Goal: Task Accomplishment & Management: Complete application form

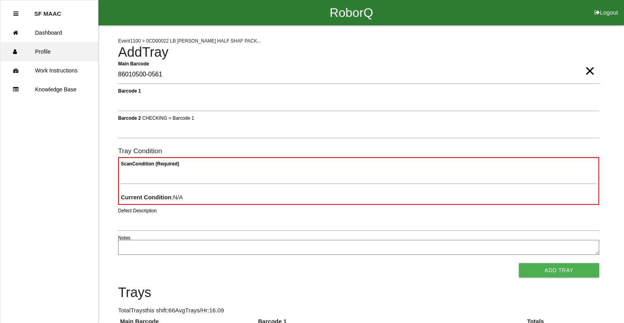
type Barcode "86010500-0561"
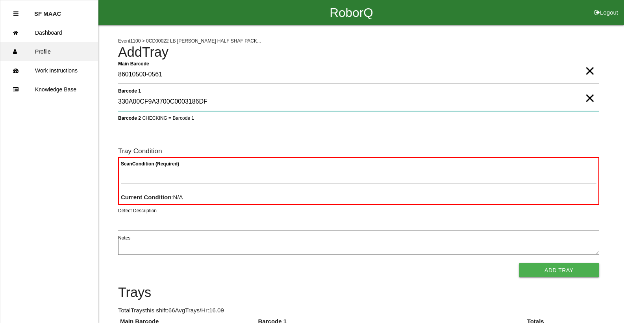
type 1 "330A00CF9A3700C0003186DF"
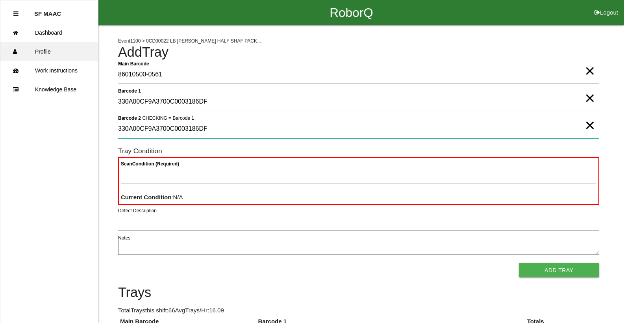
type 2 "330A00CF9A3700C0003186DF"
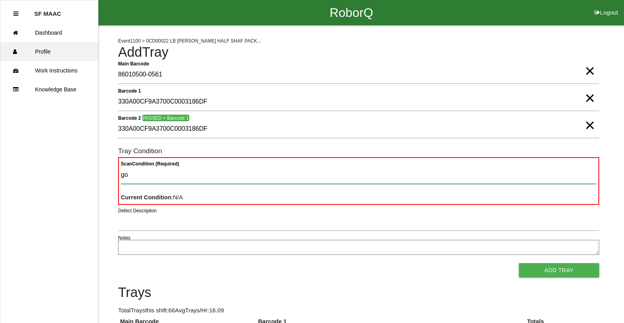
type Condition "goo"
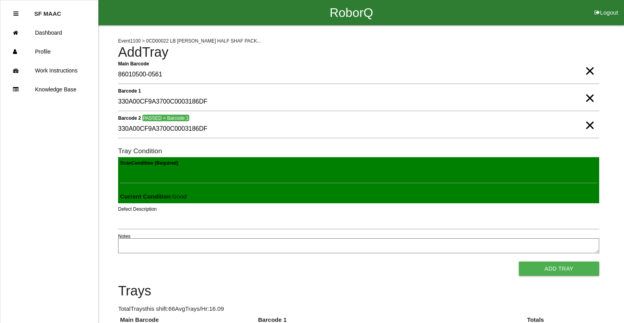
drag, startPoint x: 558, startPoint y: 273, endPoint x: 553, endPoint y: 273, distance: 5.5
click at [556, 273] on button "Add Tray" at bounding box center [559, 269] width 80 height 14
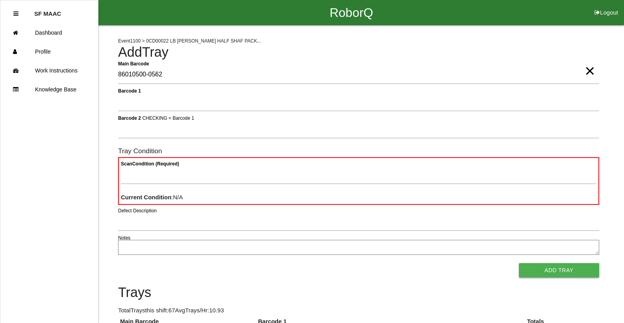
type Barcode "86010500-0562"
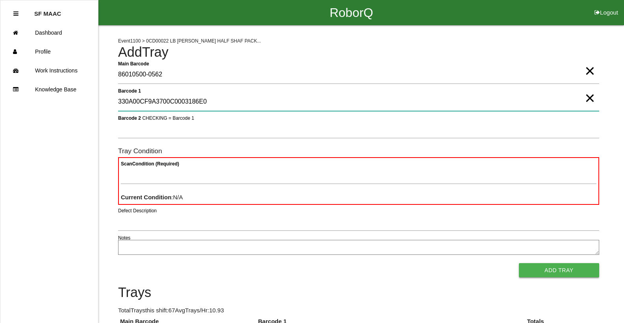
type 1 "330A00CF9A3700C0003186E0"
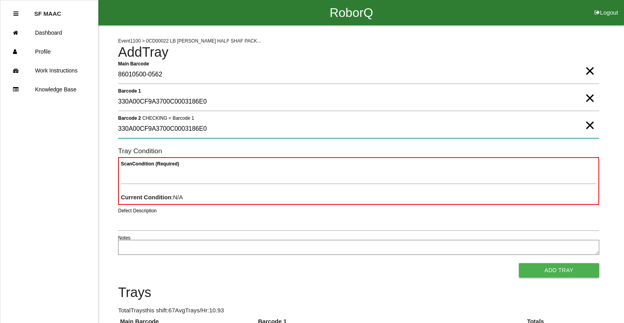
type 2 "330A00CF9A3700C0003186E0"
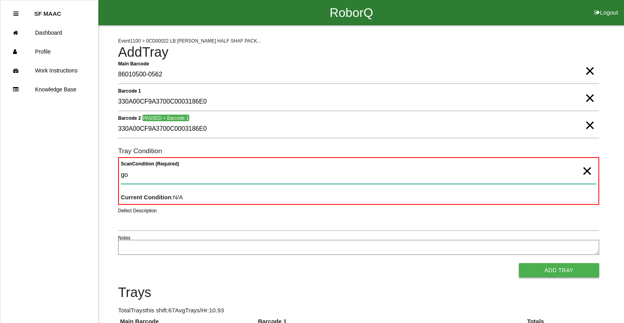
type Condition "goo"
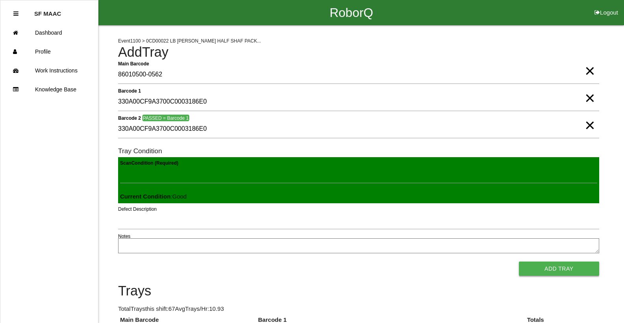
click at [519, 262] on button "Add Tray" at bounding box center [559, 269] width 80 height 14
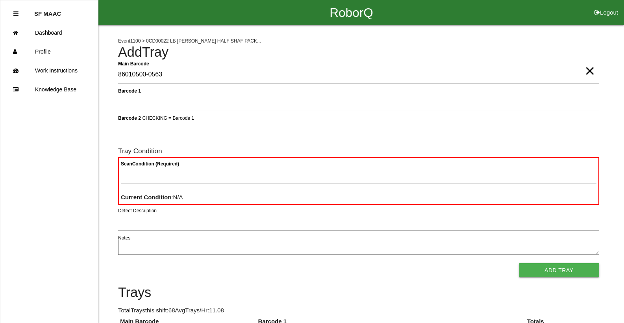
type Barcode "86010500-0563"
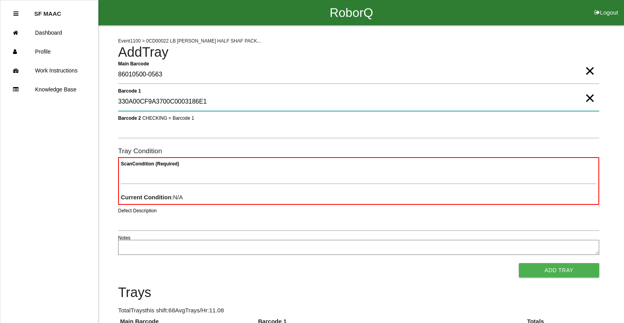
type 1 "330A00CF9A3700C0003186E1"
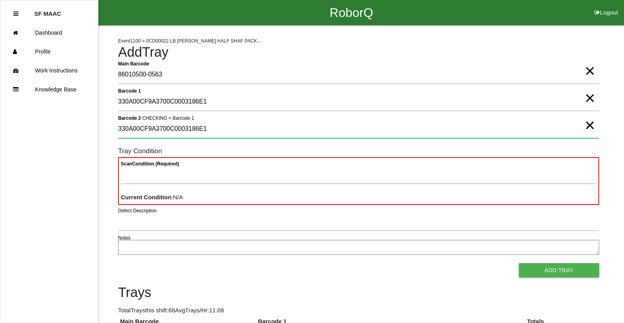
type 2 "330A00CF9A3700C0003186E1"
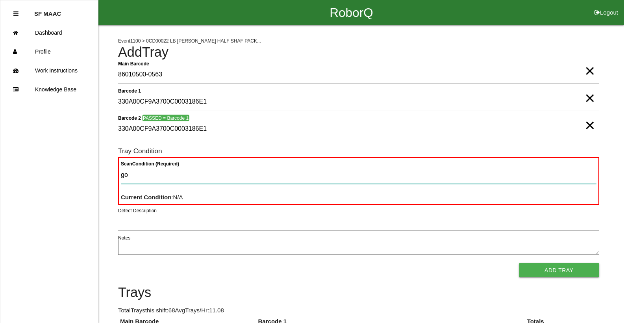
type Condition "goo"
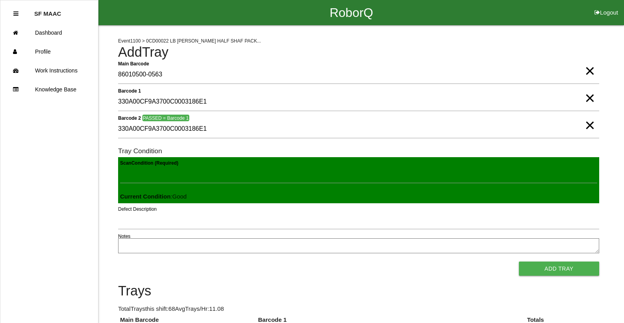
click at [519, 262] on button "Add Tray" at bounding box center [559, 269] width 80 height 14
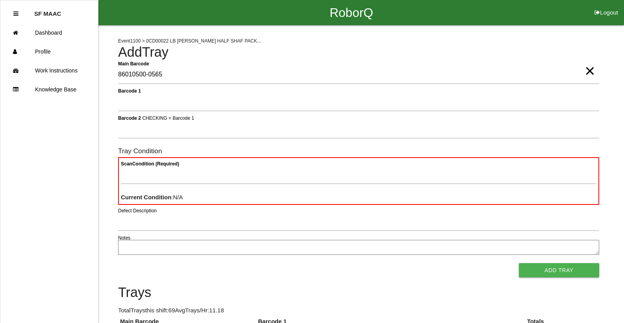
type Barcode "86010500-0565"
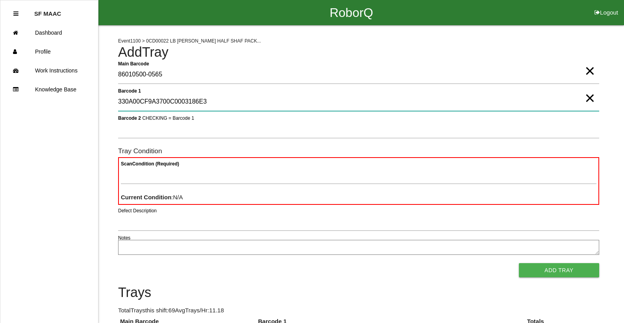
type 1 "330A00CF9A3700C0003186E3"
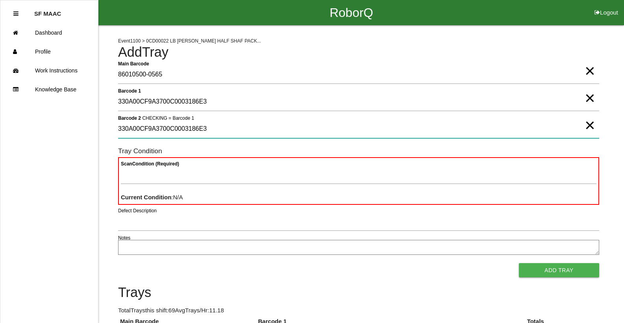
type 2 "330A00CF9A3700C0003186E3"
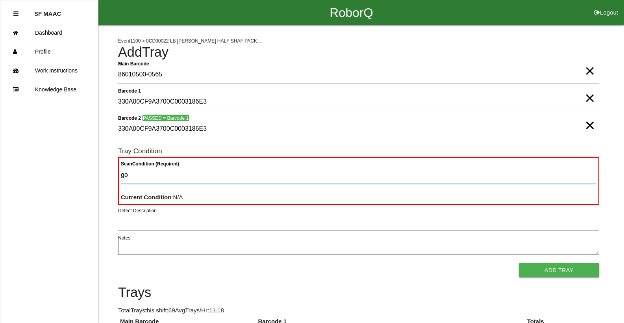
type Condition "goo"
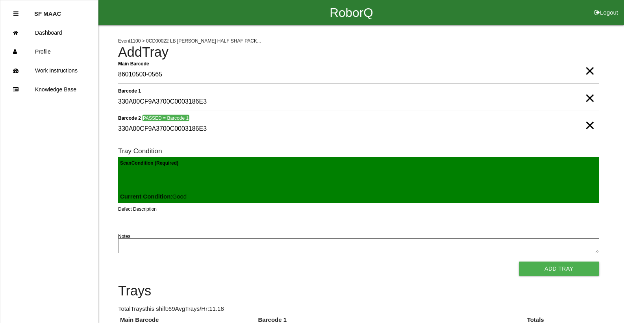
click at [519, 262] on button "Add Tray" at bounding box center [559, 269] width 80 height 14
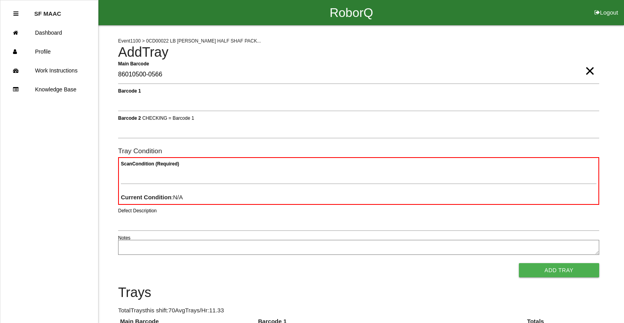
type Barcode "86010500-0566"
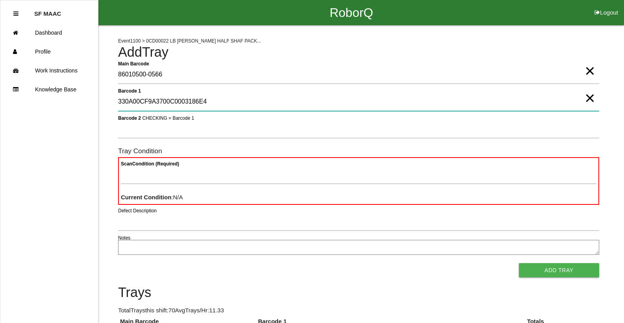
type 1 "330A00CF9A3700C0003186E4"
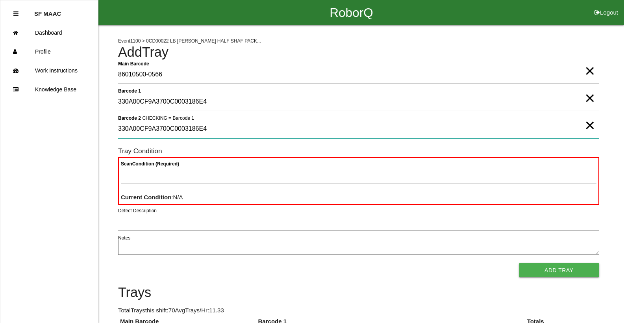
type 2 "330A00CF9A3700C0003186E4"
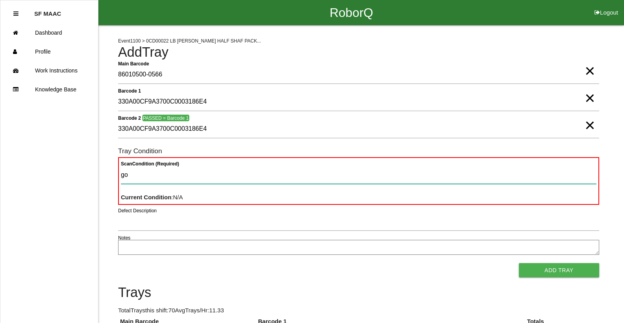
type Condition "goo"
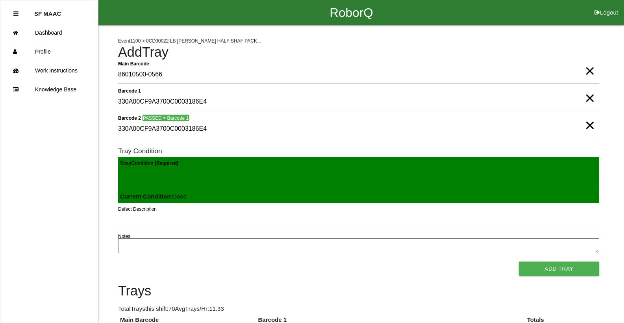
click at [519, 262] on button "Add Tray" at bounding box center [559, 269] width 80 height 14
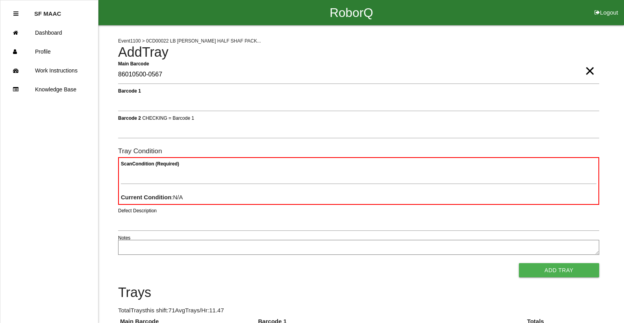
type Barcode "86010500-0567"
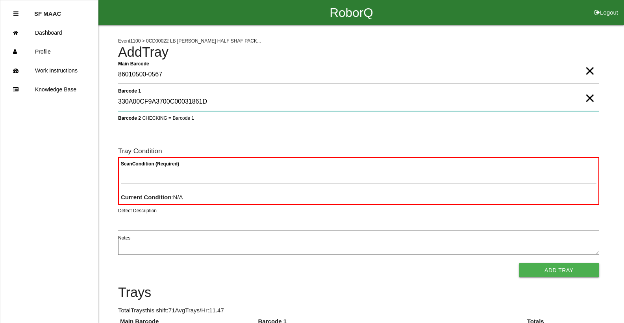
type 1 "330A00CF9A3700C00031861D"
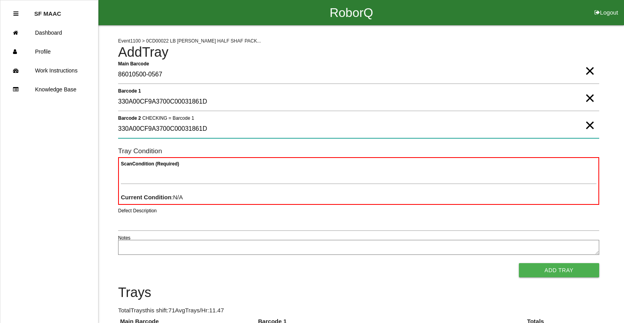
type 2 "330A00CF9A3700C00031861D"
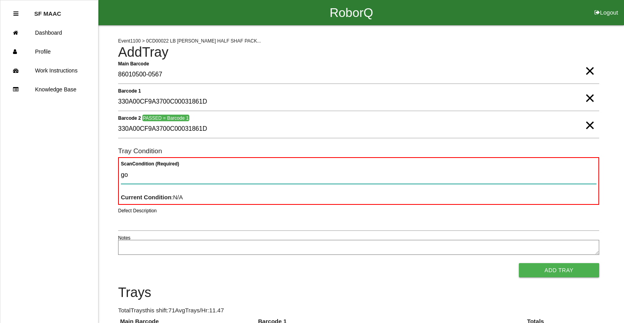
type Condition "goo"
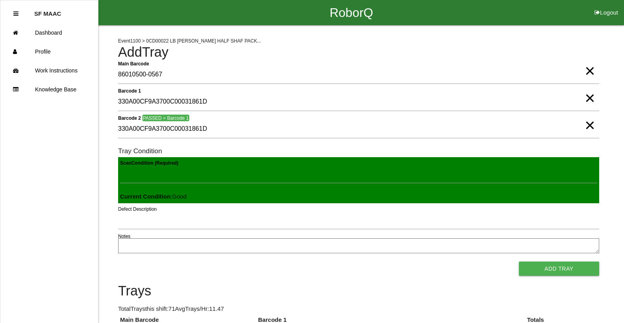
click at [519, 262] on button "Add Tray" at bounding box center [559, 269] width 80 height 14
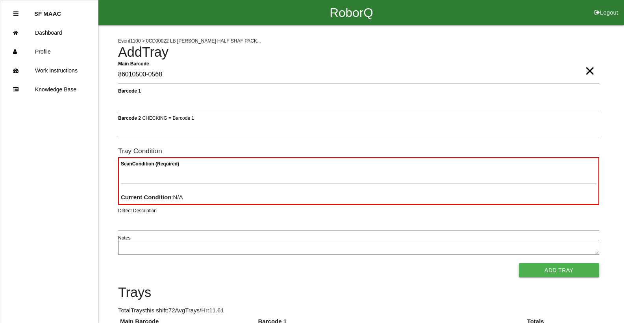
type Barcode "86010500-0568"
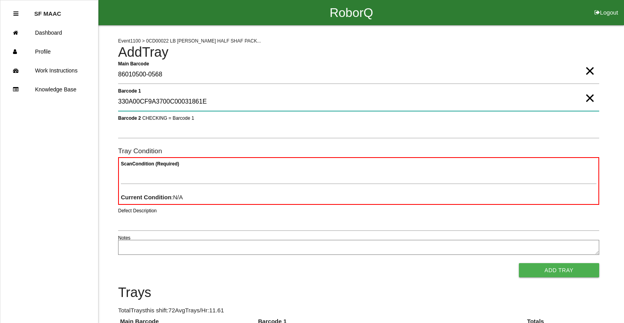
type 1 "330A00CF9A3700C00031861E"
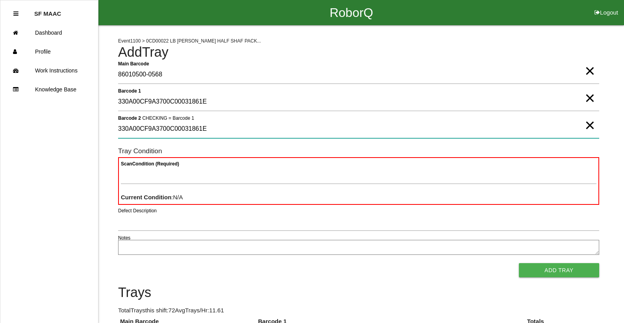
type 2 "330A00CF9A3700C00031861E"
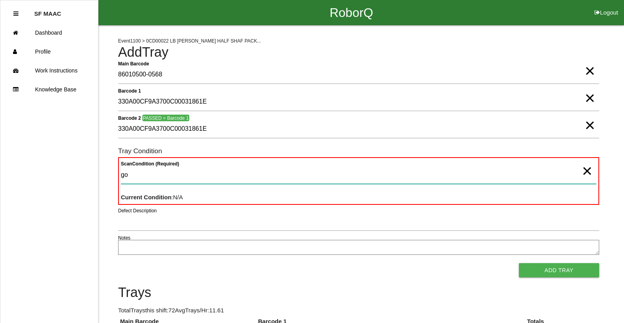
type Condition "goo"
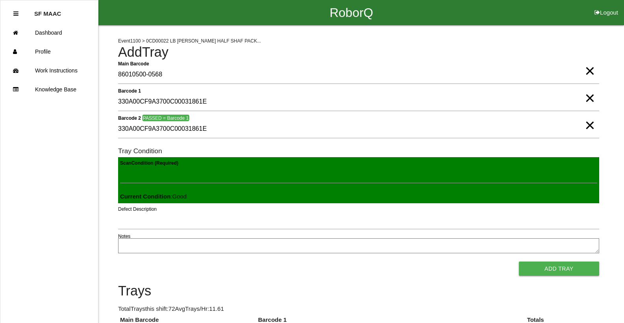
click button "Add Tray" at bounding box center [559, 269] width 80 height 14
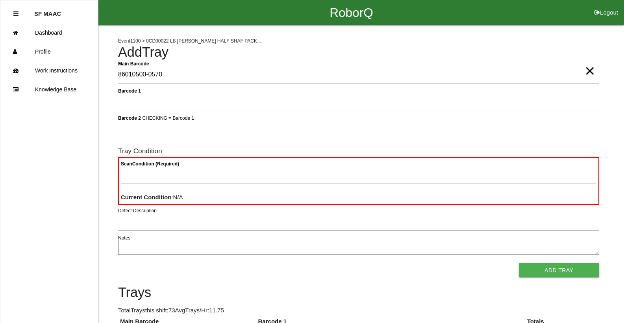
type Barcode "86010500-0570"
click at [591, 71] on span "×" at bounding box center [590, 63] width 10 height 16
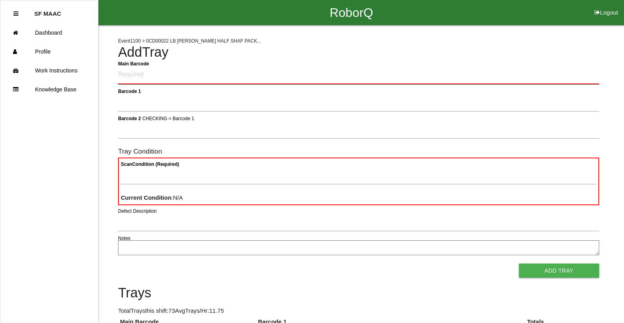
drag, startPoint x: 564, startPoint y: 78, endPoint x: 566, endPoint y: 83, distance: 4.9
click at [564, 79] on Barcode "Main Barcode" at bounding box center [358, 75] width 481 height 19
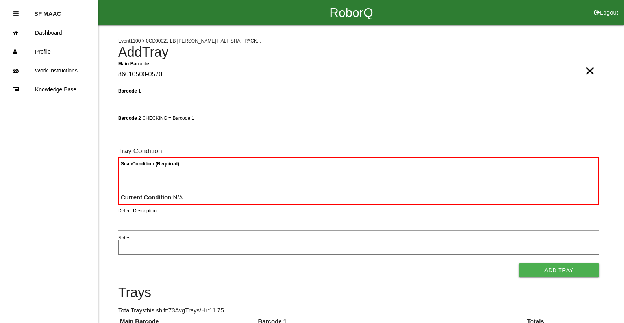
type Barcode "86010500-0570"
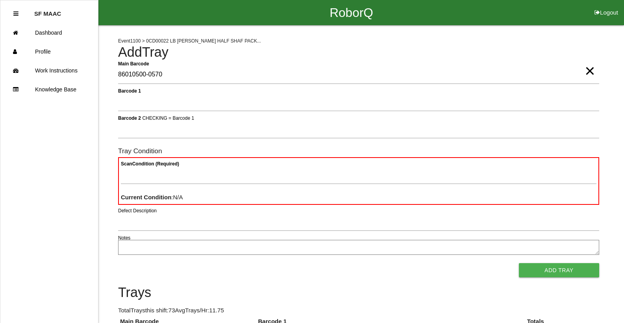
click at [585, 71] on span "×" at bounding box center [590, 63] width 10 height 16
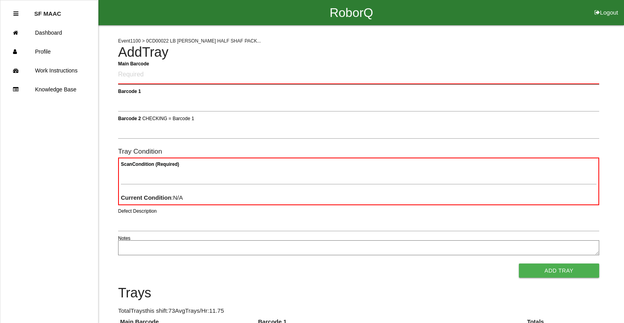
click at [551, 69] on Barcode "Main Barcode" at bounding box center [358, 75] width 481 height 19
type Barcode "86010500-0569"
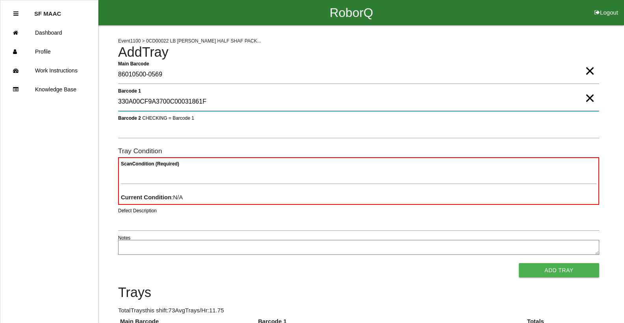
type 1 "330A00CF9A3700C00031861F"
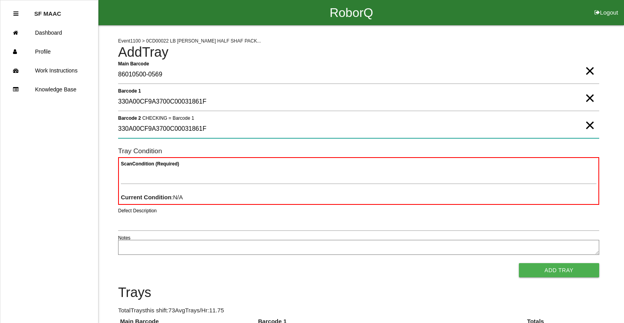
type 2 "330A00CF9A3700C00031861F"
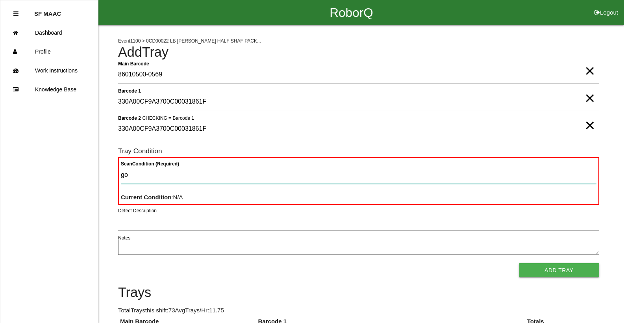
type Condition "goo"
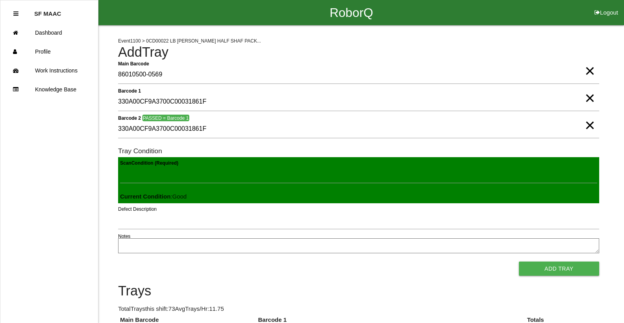
click at [519, 262] on button "Add Tray" at bounding box center [559, 269] width 80 height 14
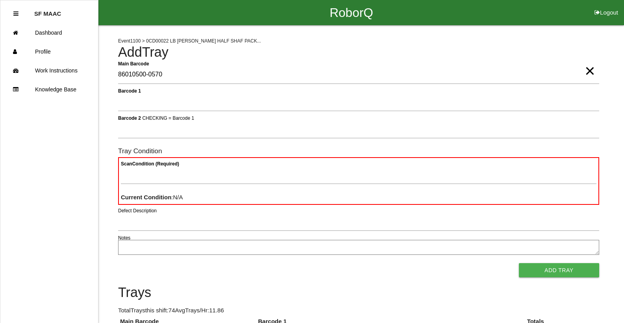
type Barcode "86010500-0570"
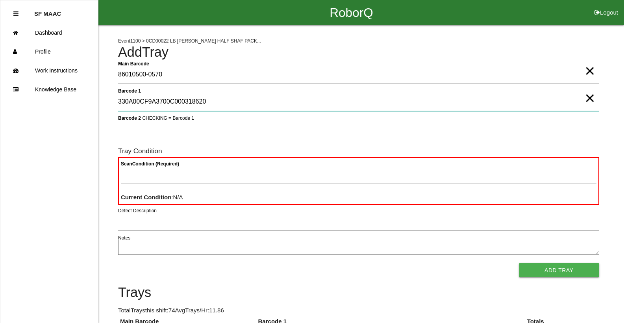
type 1 "330A00CF9A3700C000318620"
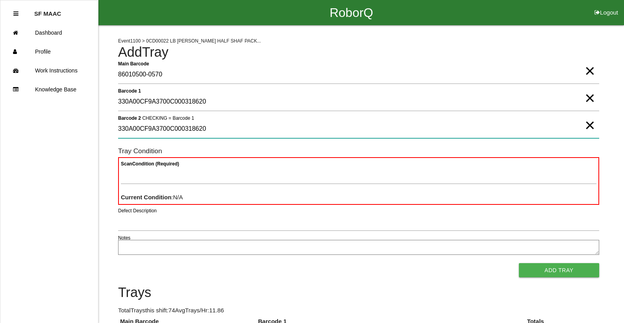
type 2 "330A00CF9A3700C000318620"
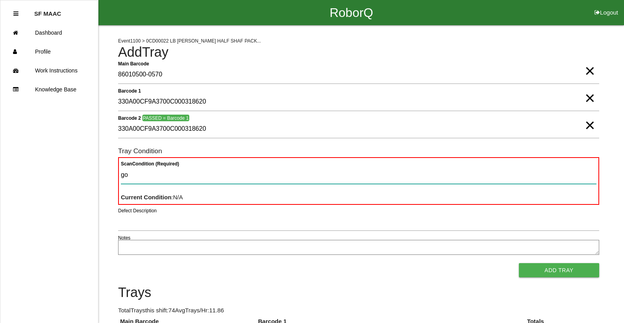
type Condition "goo"
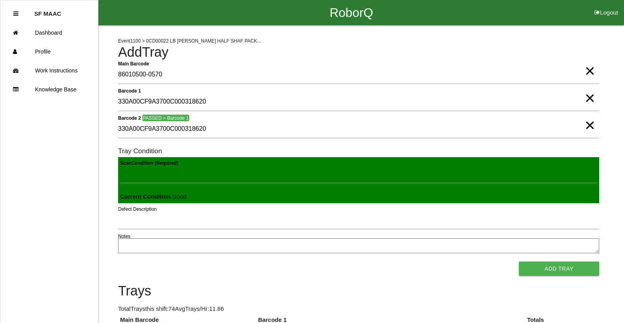
click at [519, 262] on button "Add Tray" at bounding box center [559, 269] width 80 height 14
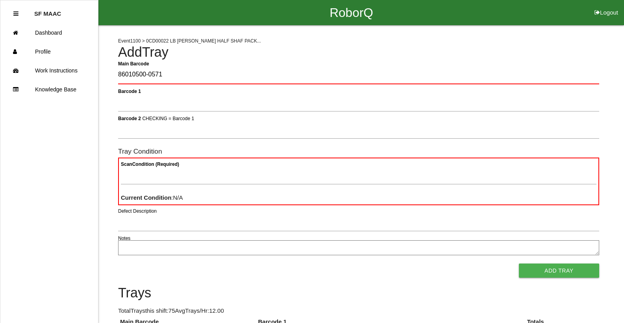
type Barcode "86010500-0571"
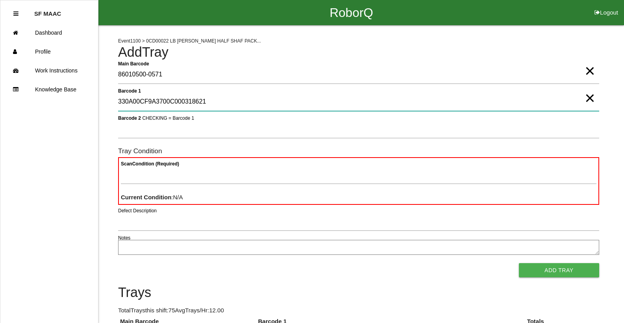
type 1 "330A00CF9A3700C000318621"
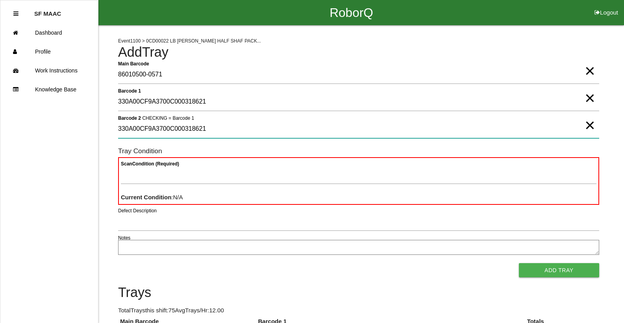
type 2 "330A00CF9A3700C000318621"
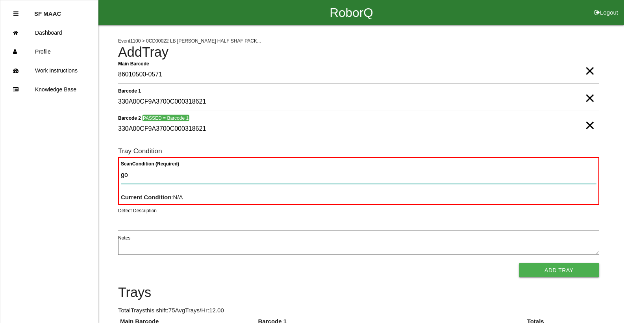
type Condition "goo"
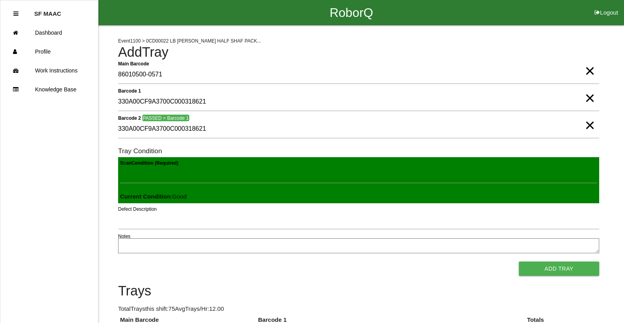
click at [519, 262] on button "Add Tray" at bounding box center [559, 269] width 80 height 14
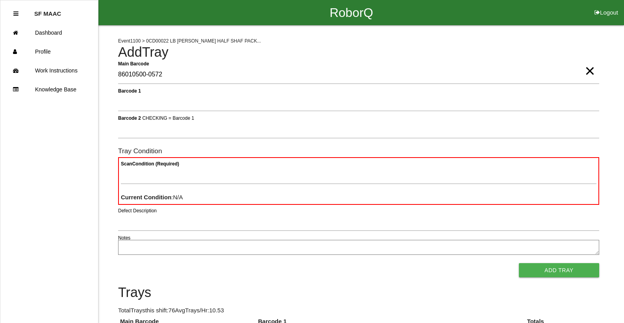
type Barcode "86010500-0572"
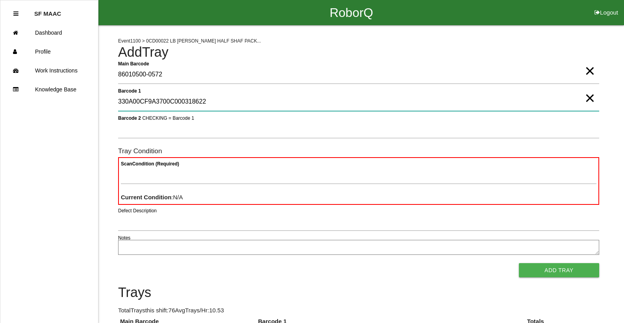
type 1 "330A00CF9A3700C000318622"
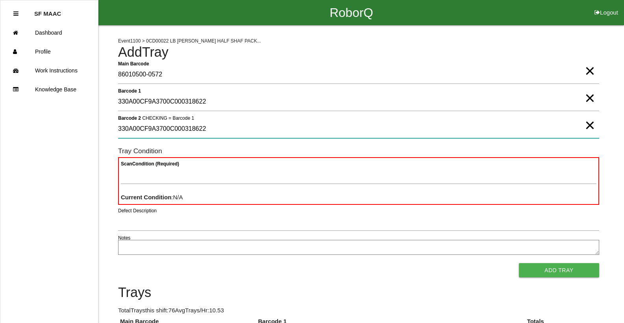
type 2 "330A00CF9A3700C000318622"
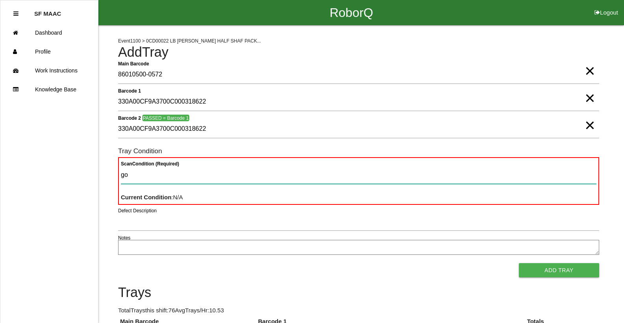
type Condition "goo"
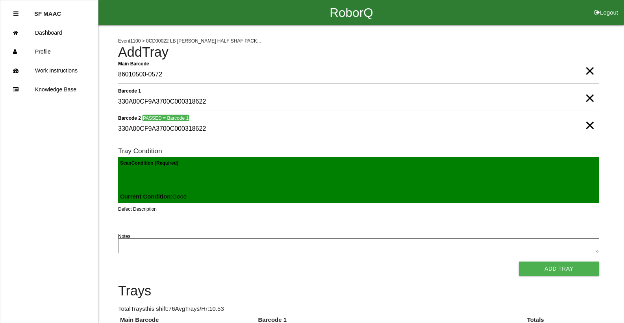
click at [519, 262] on button "Add Tray" at bounding box center [559, 269] width 80 height 14
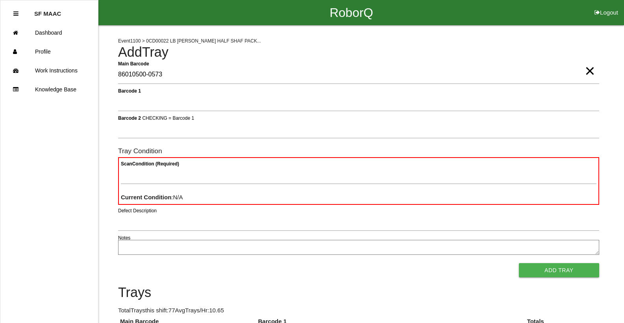
type Barcode "86010500-0573"
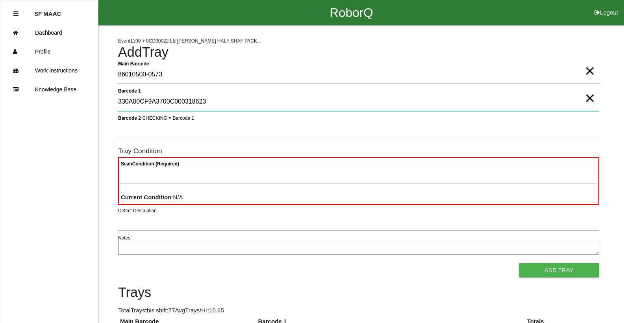
type 1 "330A00CF9A3700C000318623"
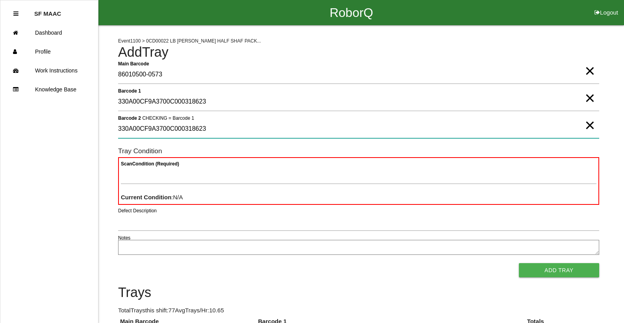
type 2 "330A00CF9A3700C000318623"
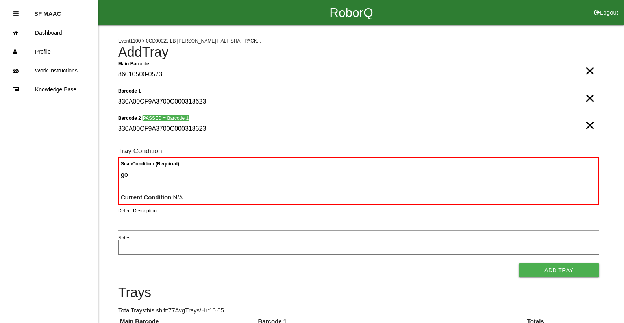
type Condition "goo"
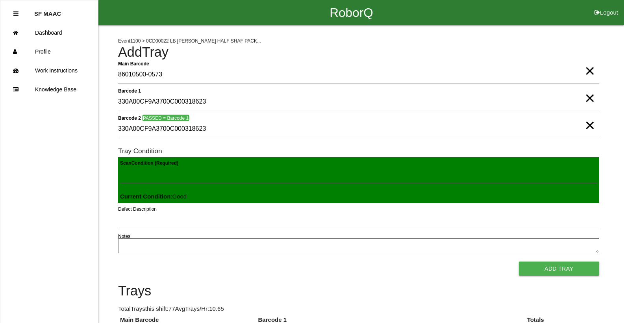
click at [519, 262] on button "Add Tray" at bounding box center [559, 269] width 80 height 14
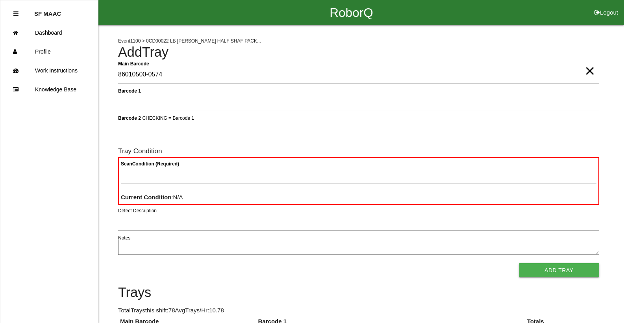
type Barcode "86010500-0574"
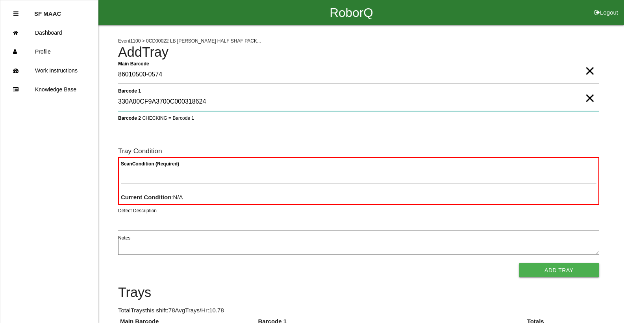
type 1 "330A00CF9A3700C000318624"
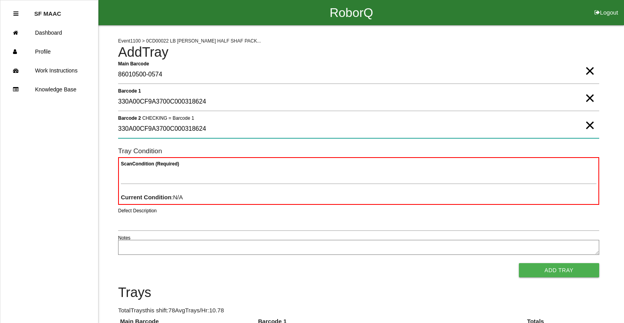
type 2 "330A00CF9A3700C000318624"
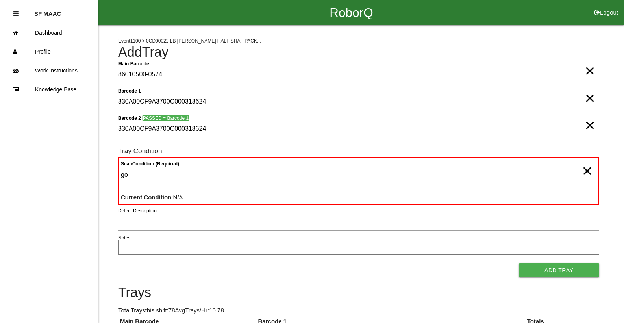
type Condition "goo"
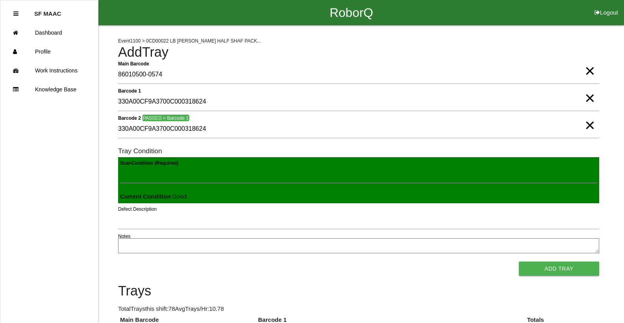
click at [519, 262] on button "Add Tray" at bounding box center [559, 269] width 80 height 14
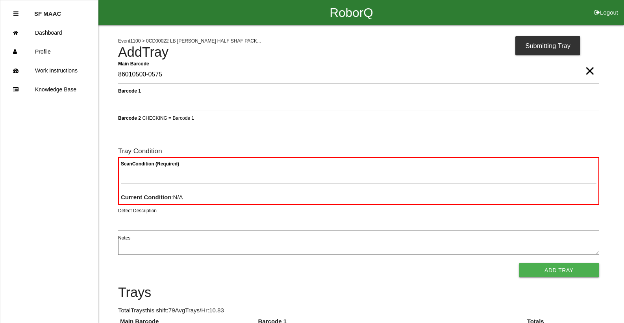
type Barcode "86010500-0575"
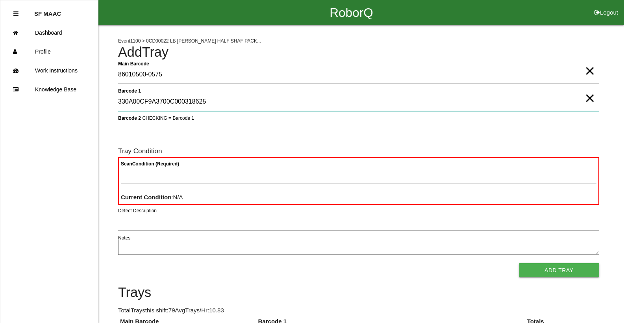
type 1 "330A00CF9A3700C000318625"
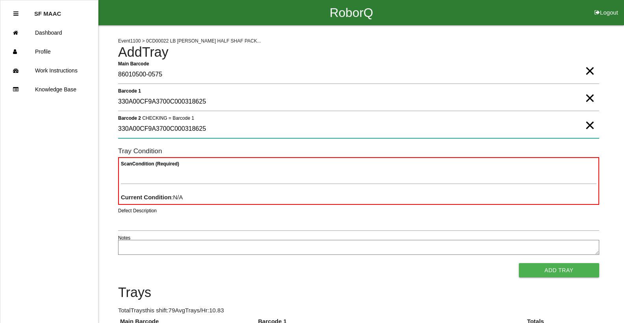
type 2 "330A00CF9A3700C000318625"
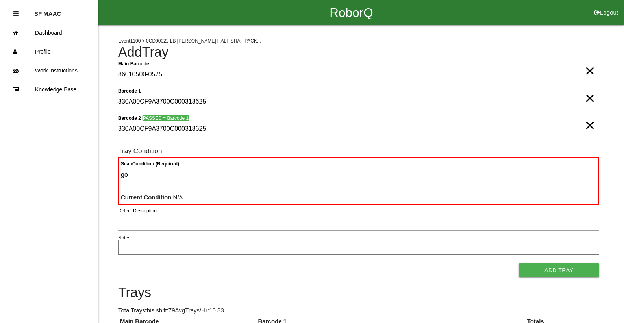
type Condition "goo"
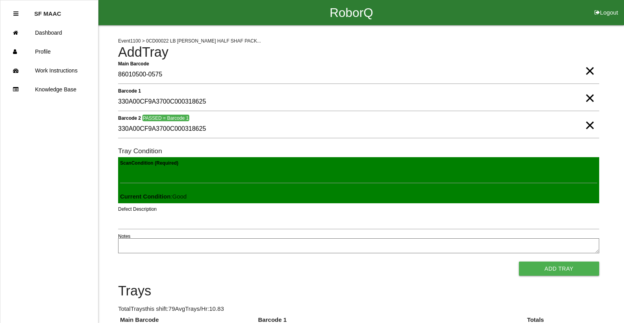
click at [519, 262] on button "Add Tray" at bounding box center [559, 269] width 80 height 14
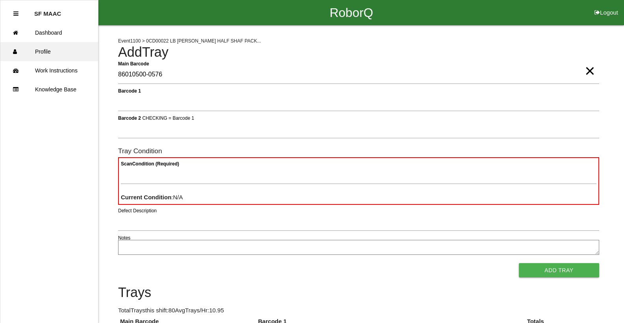
type Barcode "86010500-0576"
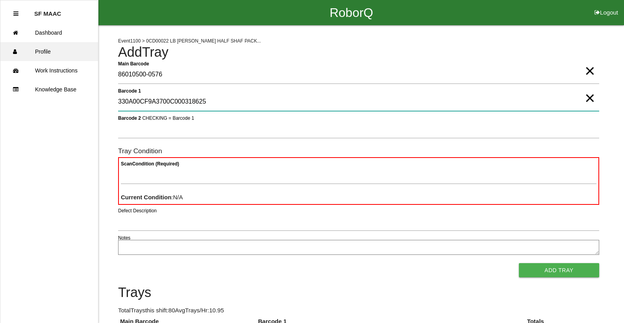
type 1 "330A00CF9A3700C000318625"
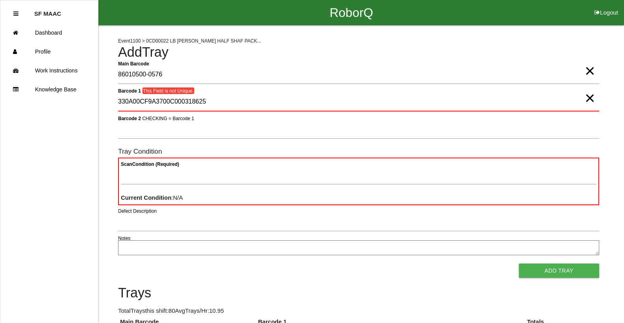
click at [591, 96] on span "×" at bounding box center [590, 90] width 10 height 16
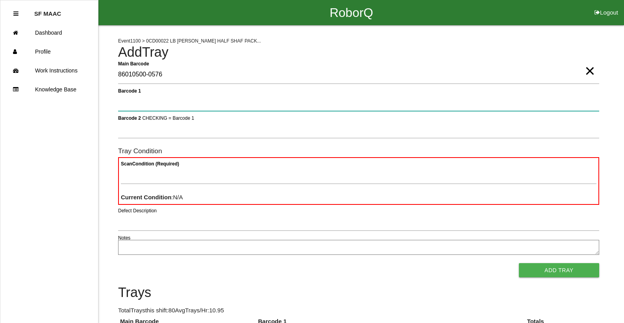
click at [590, 98] on 1 "Barcode 1" at bounding box center [358, 102] width 481 height 18
type 1 "330A00CF9A3700C000318626"
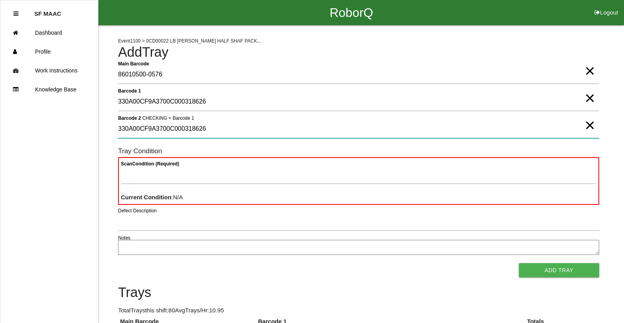
type 2 "330A00CF9A3700C000318626"
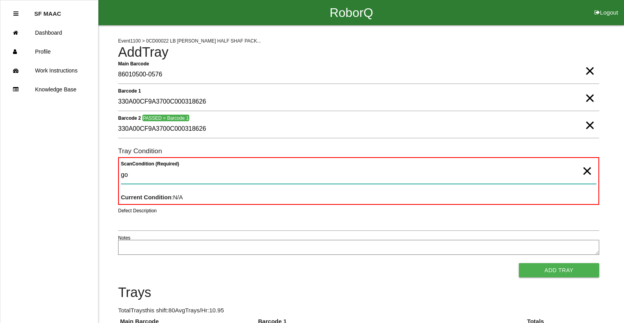
type Condition "goo"
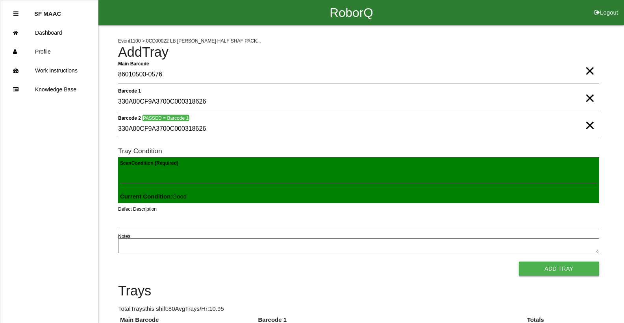
click at [563, 263] on button "Add Tray" at bounding box center [559, 269] width 80 height 14
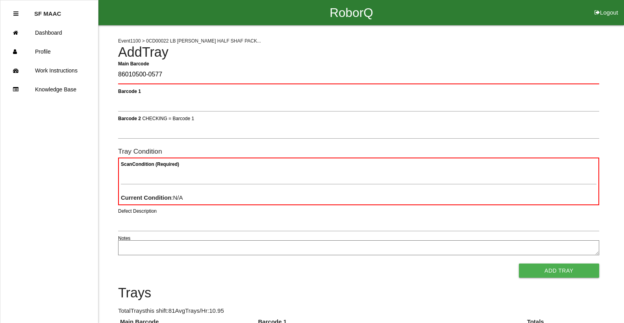
type Barcode "86010500-0577"
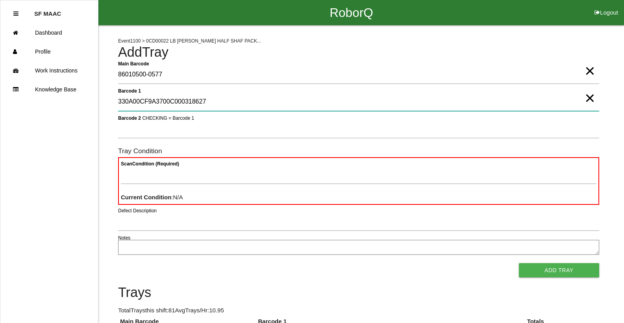
type 1 "330A00CF9A3700C000318627"
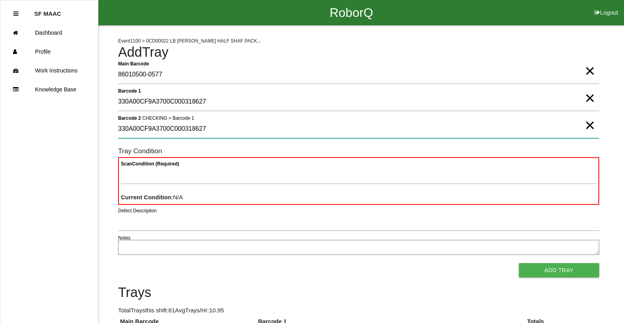
type 2 "330A00CF9A3700C000318627"
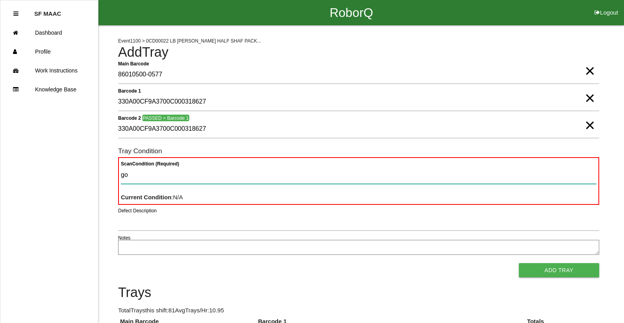
type Condition "goo"
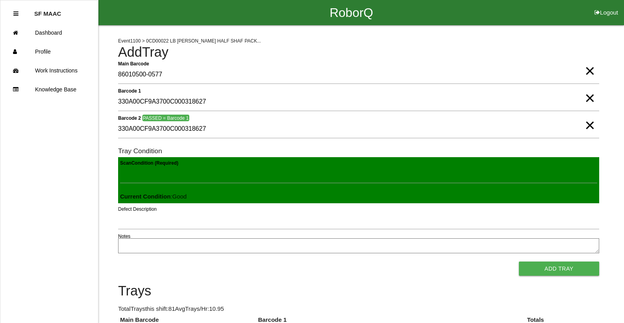
click at [519, 262] on button "Add Tray" at bounding box center [559, 269] width 80 height 14
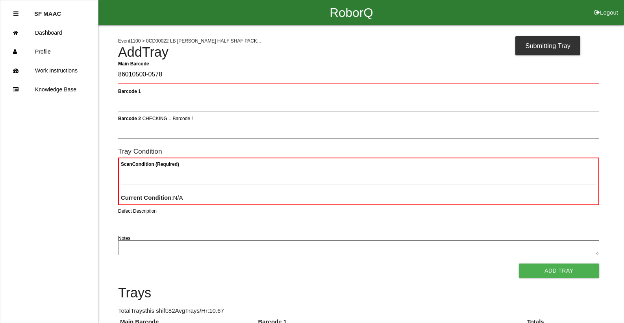
type Barcode "86010500-0578"
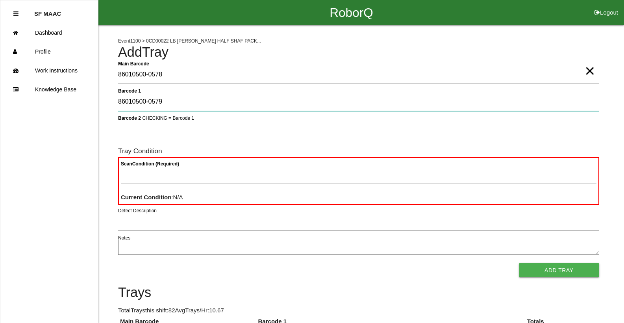
type 1 "86010500-0579"
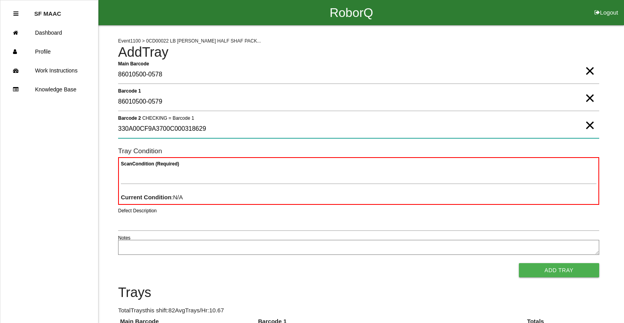
type 2 "330A00CF9A3700C000318629"
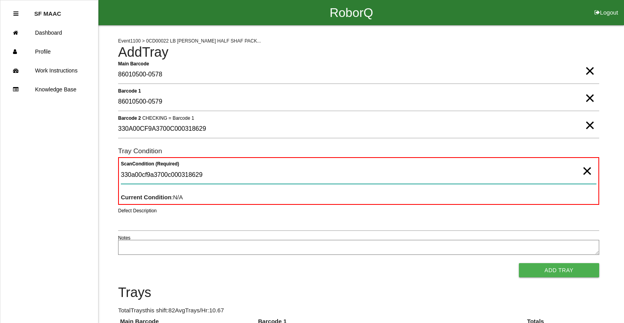
type Condition "330a00cf9a3700c000318629"
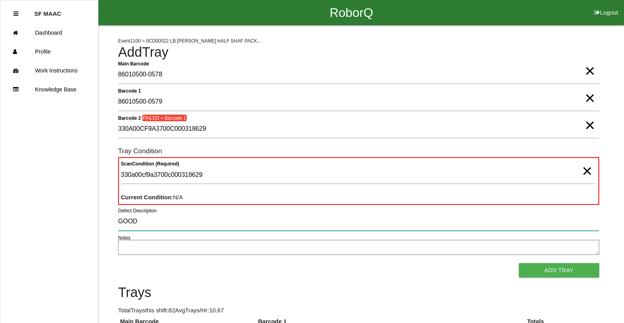
type input "GOOD"
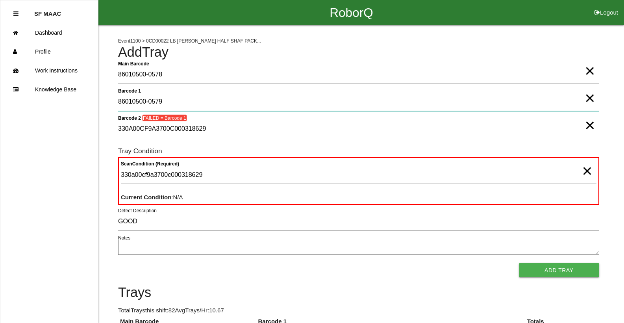
click at [217, 100] on 1 "86010500-0579" at bounding box center [358, 102] width 481 height 18
click at [219, 104] on 1 "86010500-0579" at bounding box center [358, 102] width 481 height 18
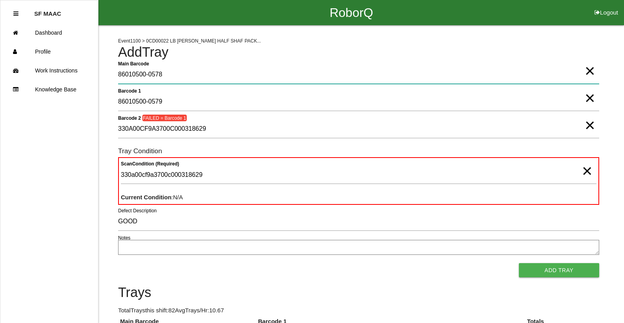
click at [202, 72] on Barcode "86010500-0578" at bounding box center [358, 75] width 481 height 18
drag, startPoint x: 202, startPoint y: 74, endPoint x: 0, endPoint y: 74, distance: 201.7
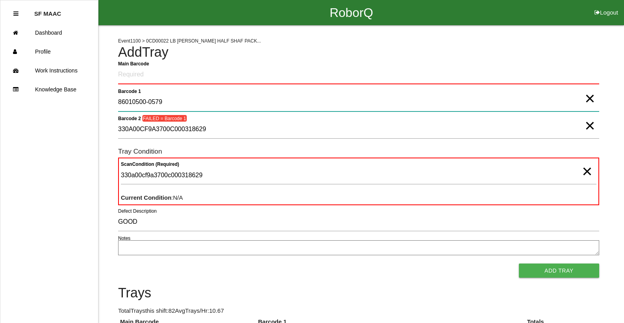
drag, startPoint x: 207, startPoint y: 111, endPoint x: 210, endPoint y: 104, distance: 7.8
click at [210, 104] on 1 "86010500-0579" at bounding box center [358, 102] width 481 height 18
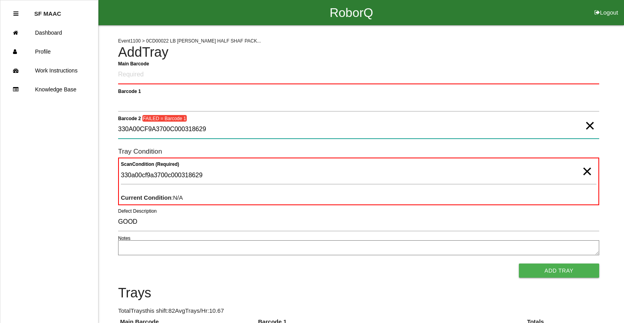
click at [188, 129] on 2 "330A00CF9A3700C000318629" at bounding box center [358, 130] width 481 height 18
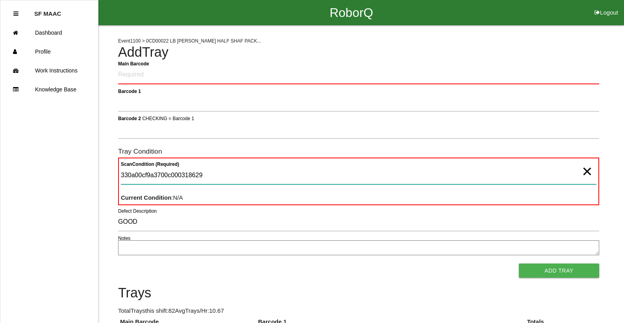
drag, startPoint x: 203, startPoint y: 171, endPoint x: 187, endPoint y: 175, distance: 16.3
click at [187, 175] on Condition "330a00cf9a3700c000318629" at bounding box center [359, 175] width 476 height 18
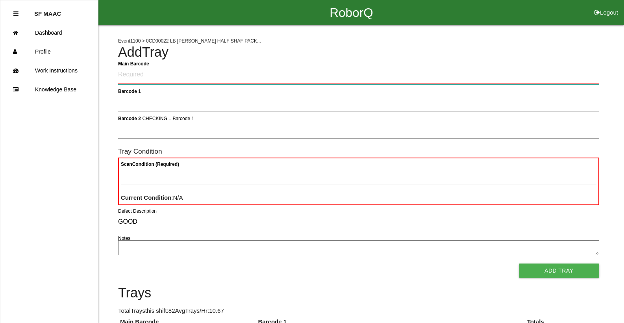
click at [167, 82] on Barcode "Main Barcode" at bounding box center [358, 75] width 481 height 19
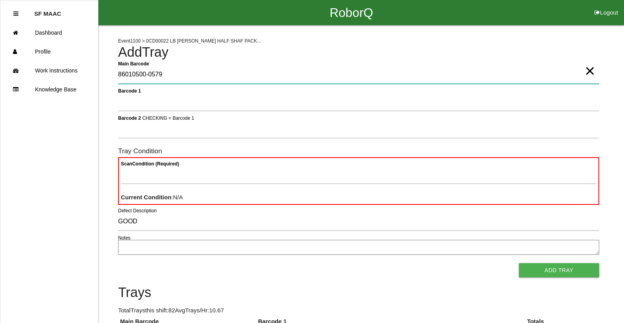
type Barcode "86010500-0579"
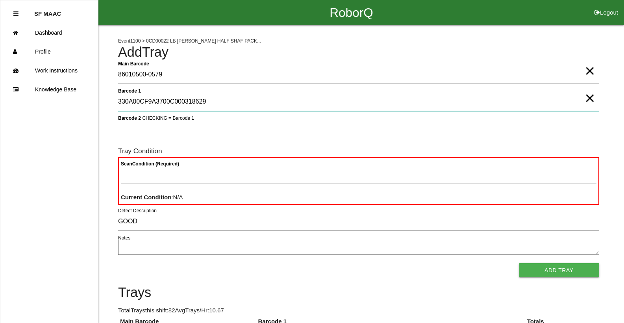
type 1 "330A00CF9A3700C000318629"
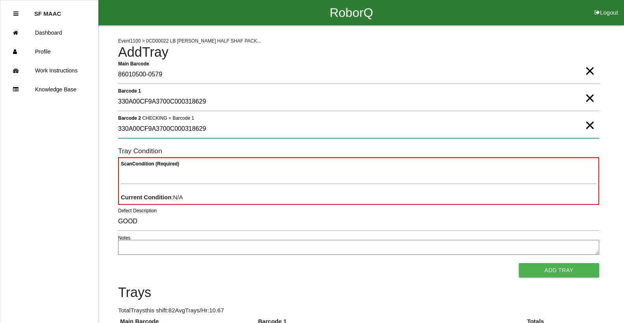
type 2 "330A00CF9A3700C000318629"
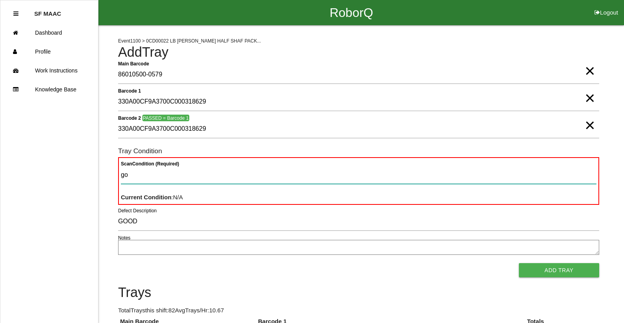
type Condition "goo"
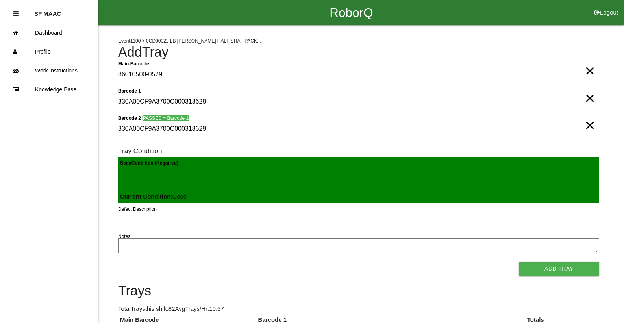
click at [519, 262] on button "Add Tray" at bounding box center [559, 269] width 80 height 14
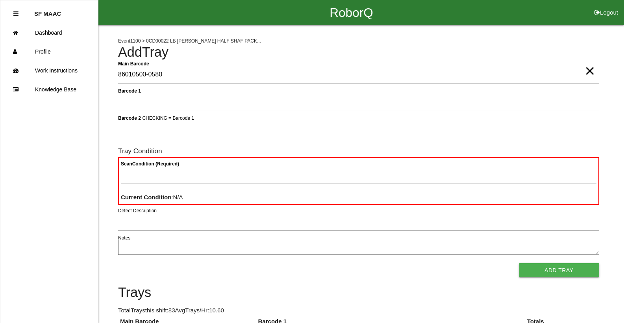
type Barcode "86010500-0580"
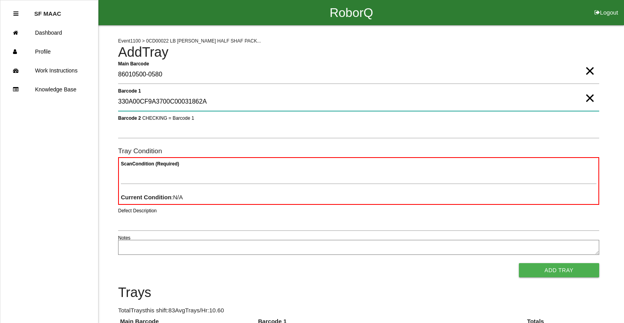
type 1 "330A00CF9A3700C00031862A"
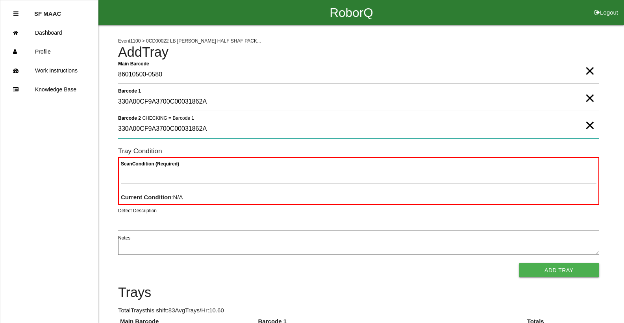
type 2 "330A00CF9A3700C00031862A"
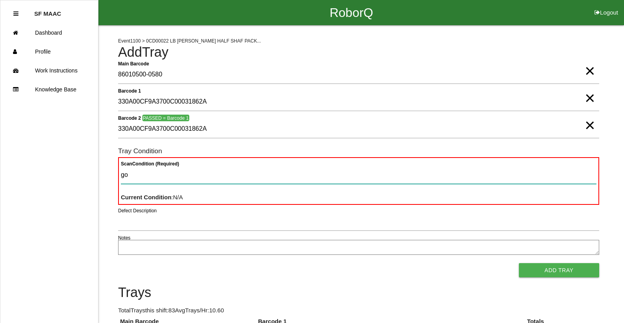
type Condition "goo"
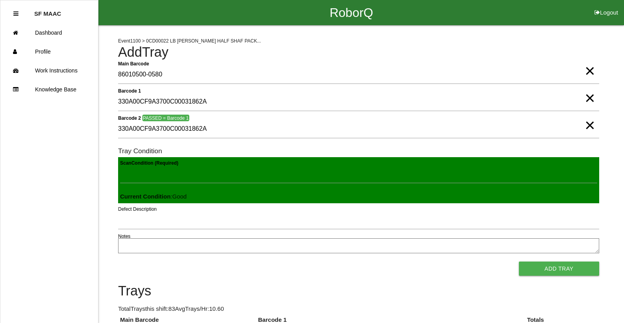
click at [519, 262] on button "Add Tray" at bounding box center [559, 269] width 80 height 14
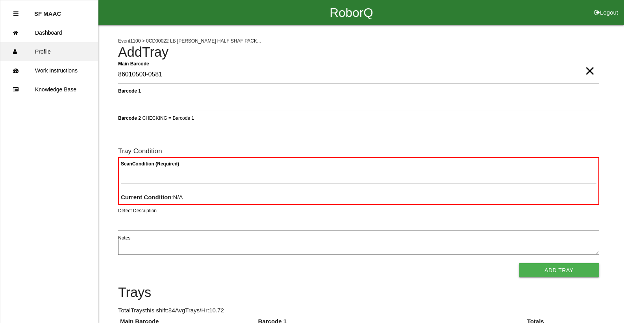
type Barcode "86010500-0581"
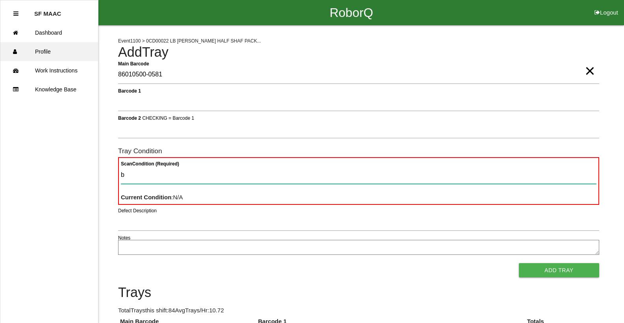
type Condition "ba"
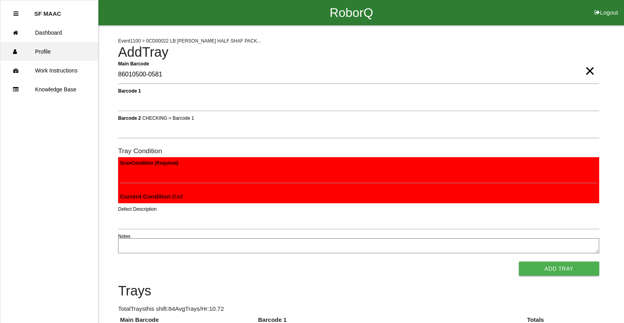
click at [519, 262] on button "Add Tray" at bounding box center [559, 269] width 80 height 14
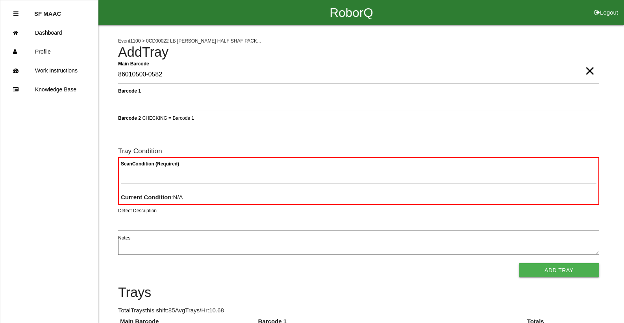
type Barcode "86010500-0582"
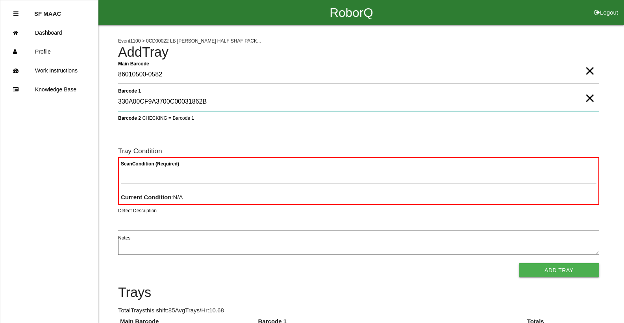
type 1 "330A00CF9A3700C00031862B"
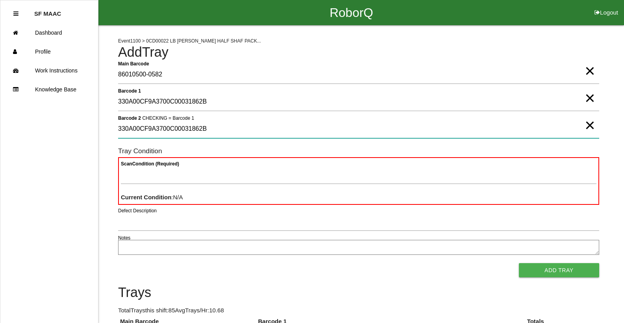
type 2 "330A00CF9A3700C00031862B"
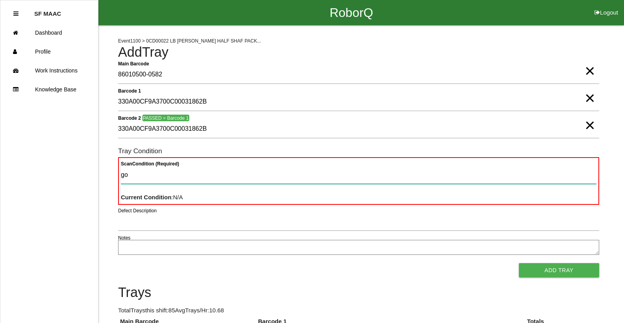
type Condition "goo"
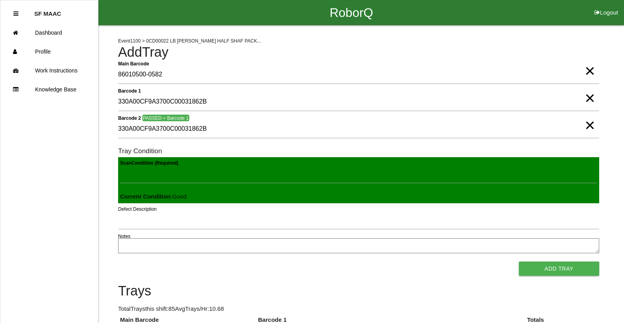
click at [519, 262] on button "Add Tray" at bounding box center [559, 269] width 80 height 14
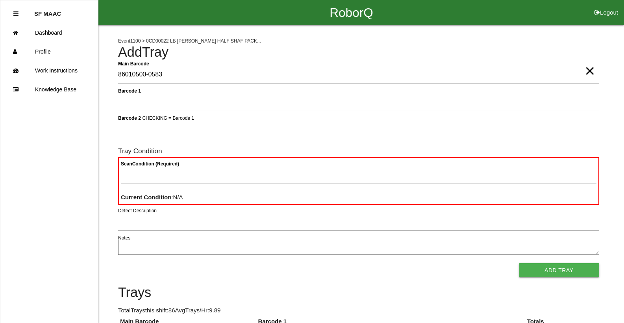
type Barcode "86010500-0583"
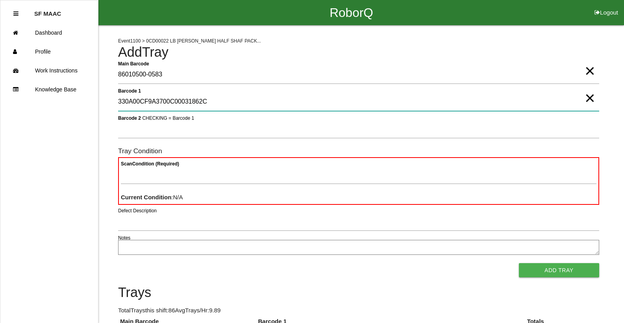
type 1 "330A00CF9A3700C00031862C"
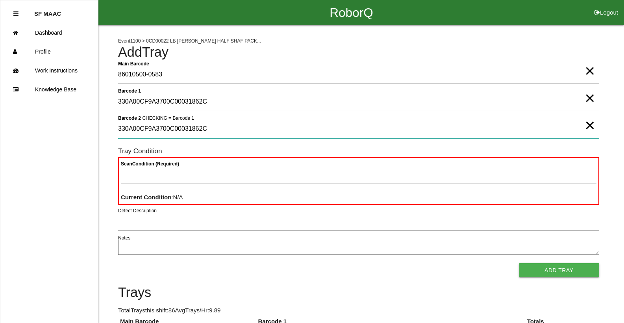
type 2 "330A00CF9A3700C00031862C"
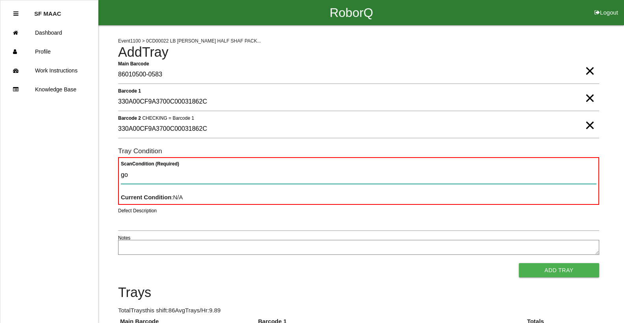
type Condition "goo"
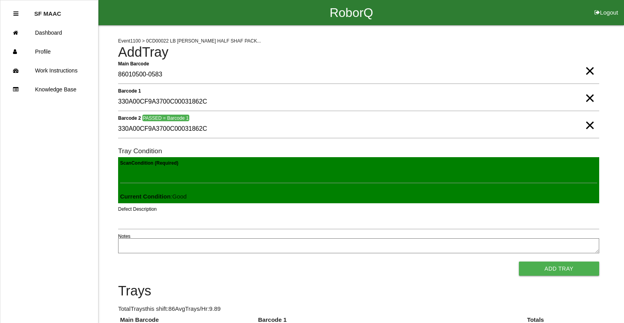
click at [519, 262] on button "Add Tray" at bounding box center [559, 269] width 80 height 14
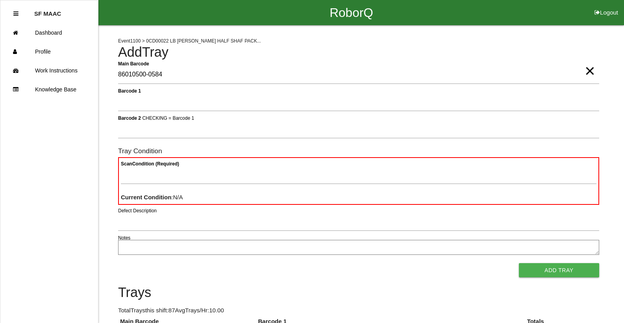
type Barcode "86010500-0584"
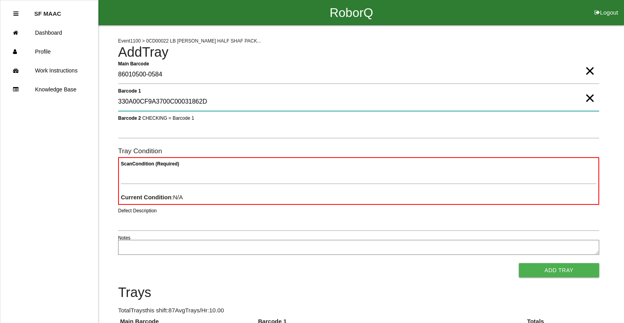
type 1 "330A00CF9A3700C00031862D"
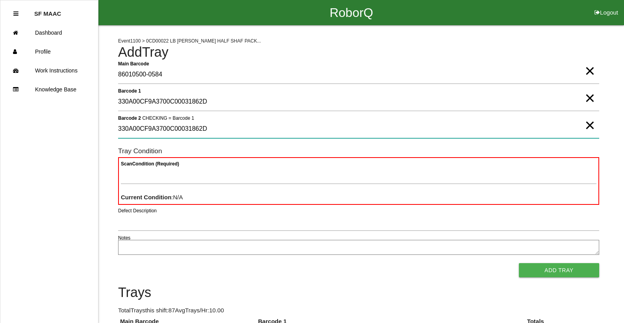
type 2 "330A00CF9A3700C00031862D"
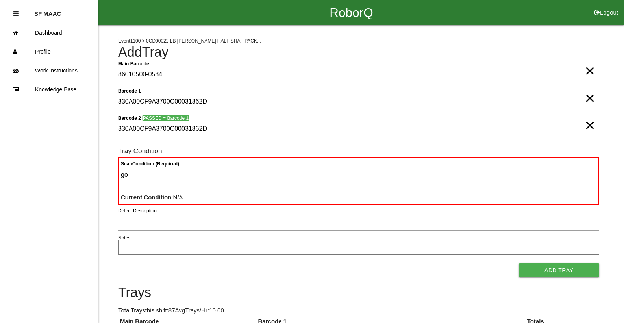
type Condition "goo"
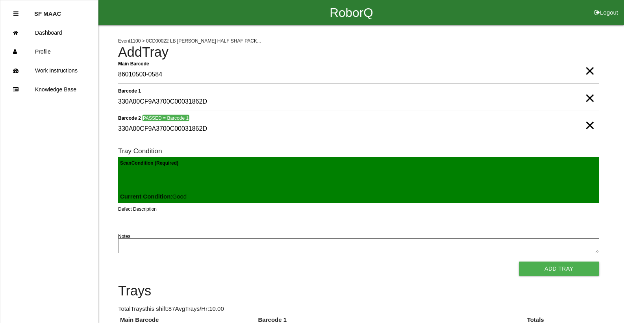
click at [519, 262] on button "Add Tray" at bounding box center [559, 269] width 80 height 14
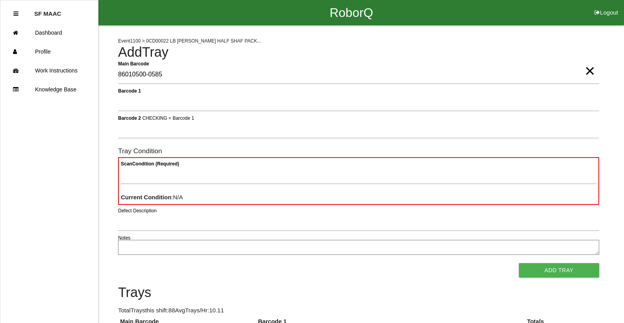
type Barcode "86010500-0585"
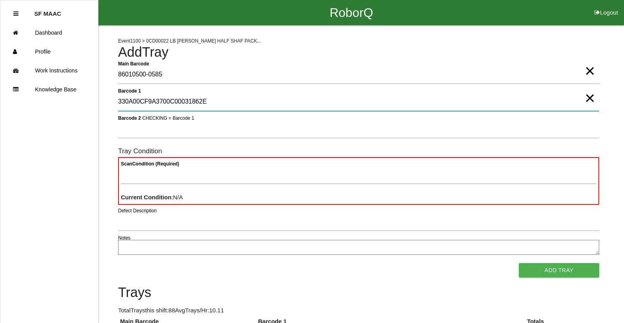
type 1 "330A00CF9A3700C00031862E"
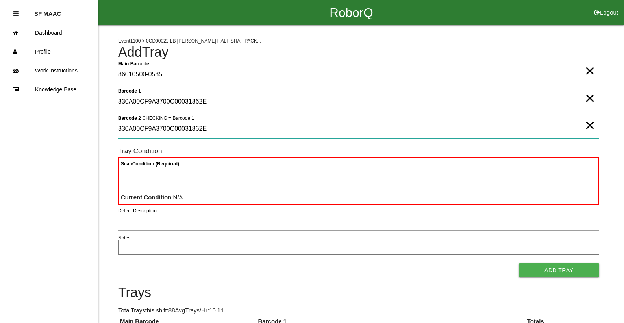
type 2 "330A00CF9A3700C00031862E"
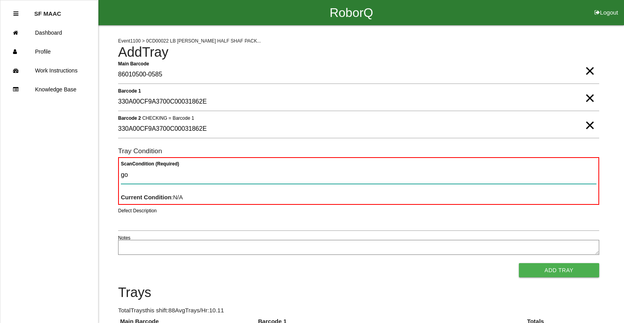
type Condition "goo"
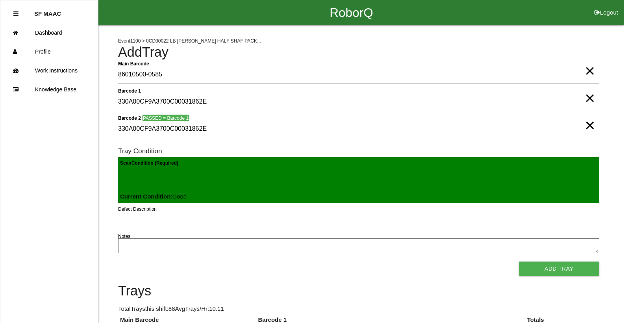
click at [519, 262] on button "Add Tray" at bounding box center [559, 269] width 80 height 14
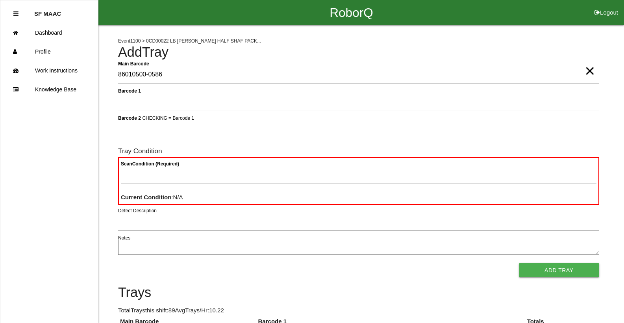
type Barcode "86010500-0586"
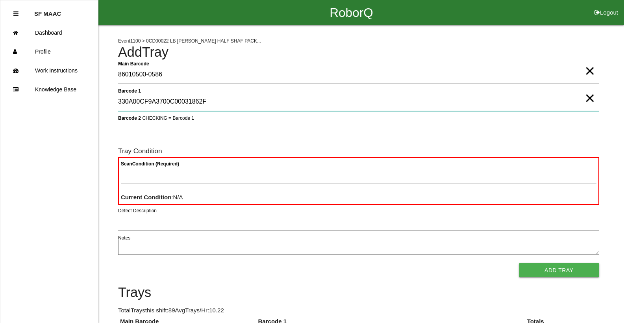
type 1 "330A00CF9A3700C00031862F"
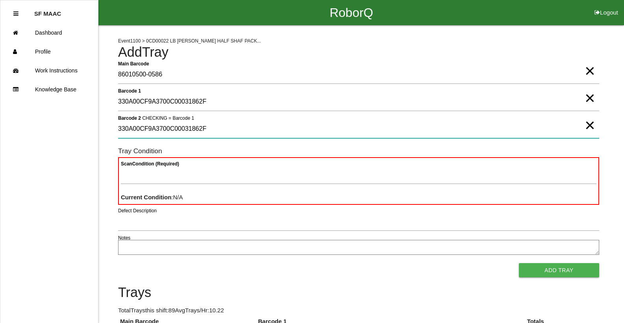
type 2 "330A00CF9A3700C00031862F"
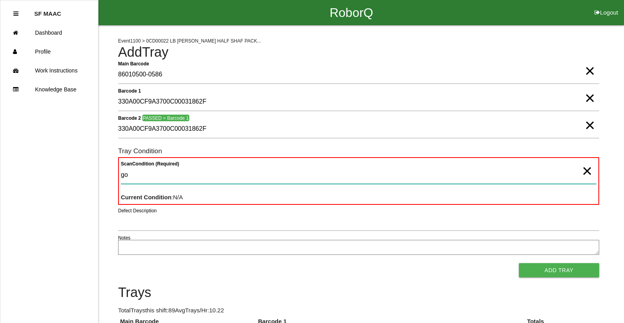
type Condition "goo"
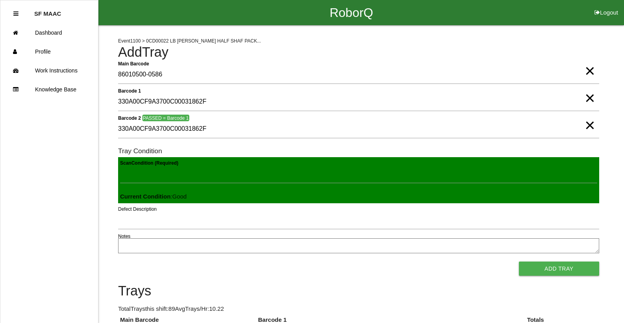
click at [519, 262] on button "Add Tray" at bounding box center [559, 269] width 80 height 14
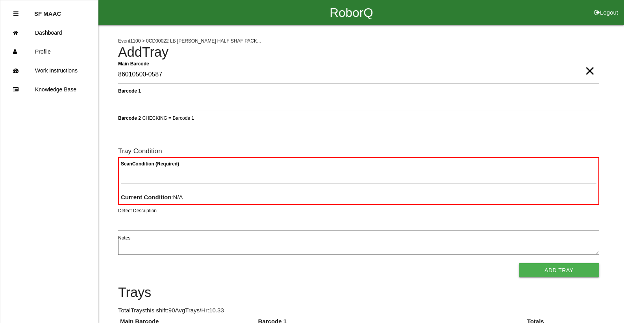
type Barcode "86010500-0587"
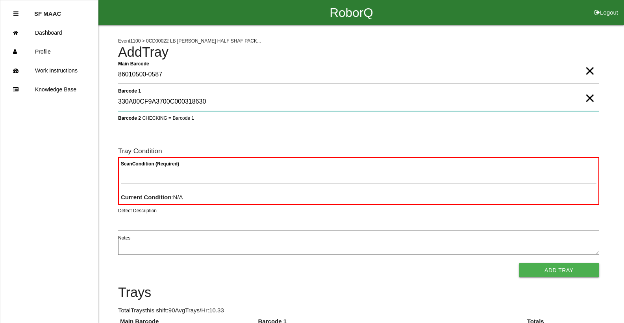
type 1 "330A00CF9A3700C000318630"
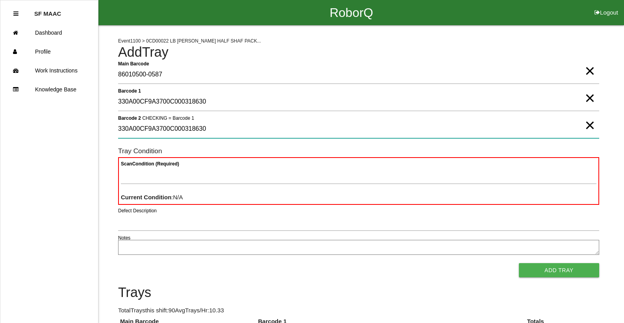
type 2 "330A00CF9A3700C000318630"
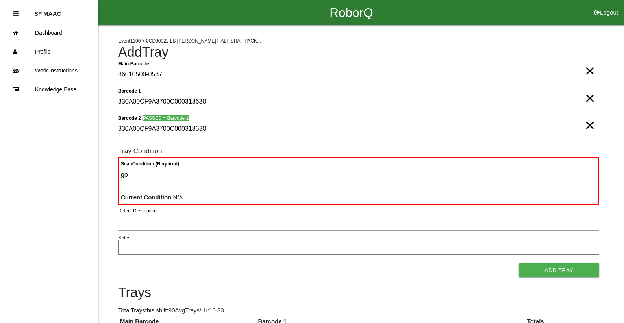
type Condition "goo"
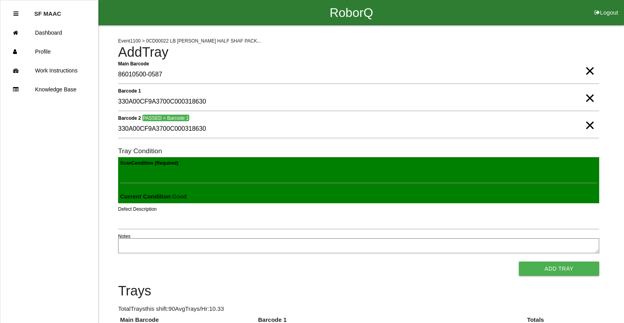
click at [519, 262] on button "Add Tray" at bounding box center [559, 269] width 80 height 14
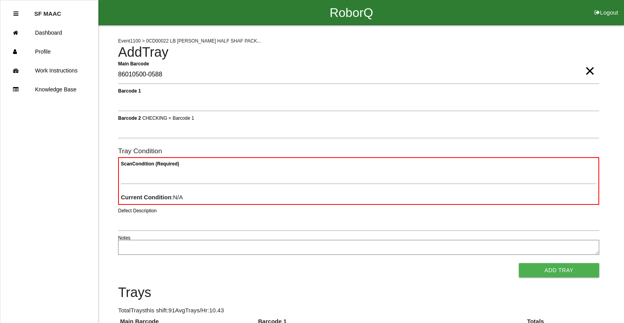
type Barcode "86010500-0588"
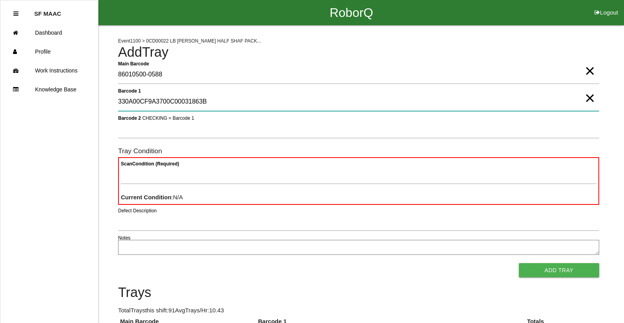
type 1 "330A00CF9A3700C00031863B"
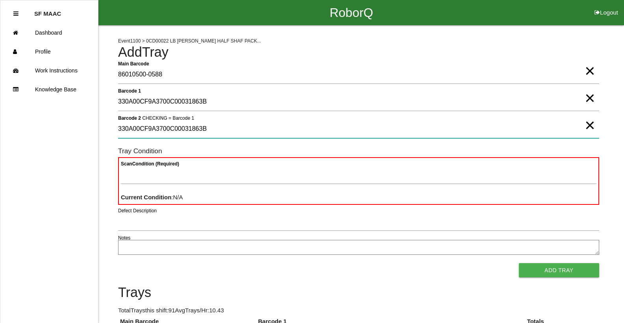
type 2 "330A00CF9A3700C00031863B"
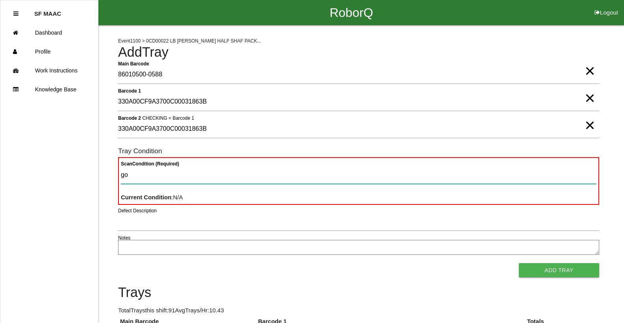
type Condition "goo"
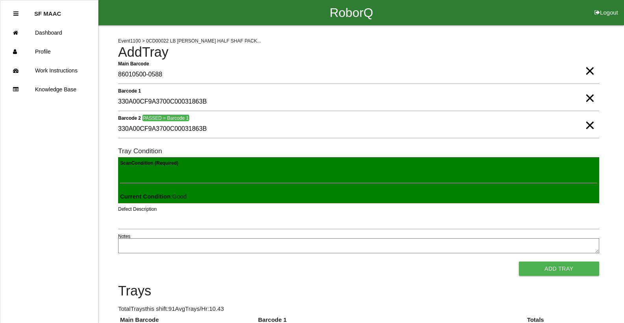
click at [519, 262] on button "Add Tray" at bounding box center [559, 269] width 80 height 14
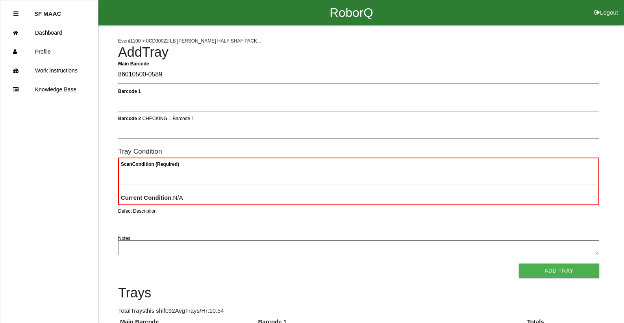
type Barcode "86010500-0589"
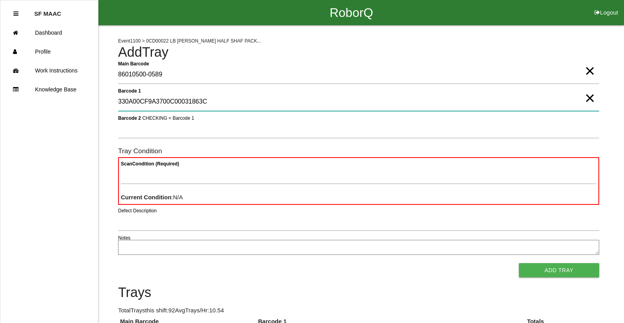
type 1 "330A00CF9A3700C00031863C"
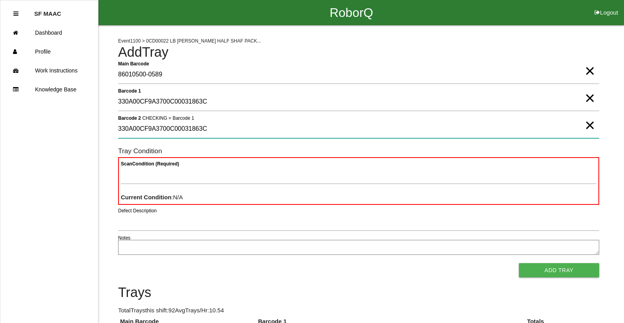
type 2 "330A00CF9A3700C00031863C"
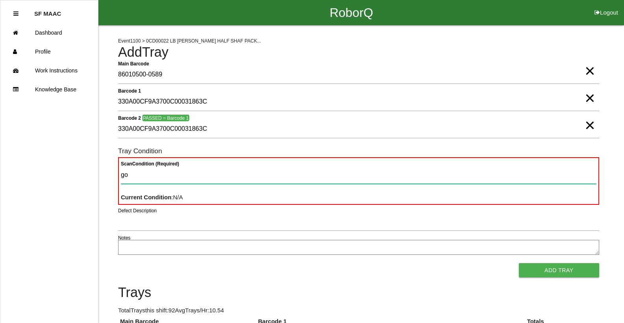
type Condition "goo"
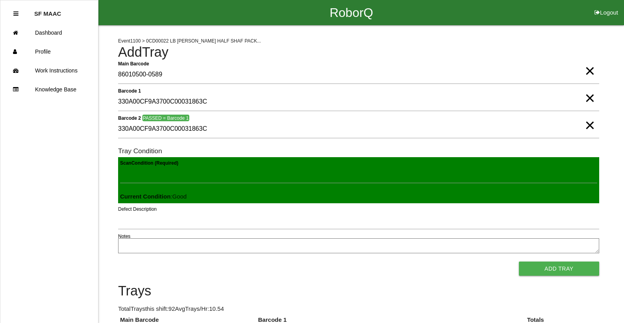
click at [519, 262] on button "Add Tray" at bounding box center [559, 269] width 80 height 14
